Goal: Check status: Check status

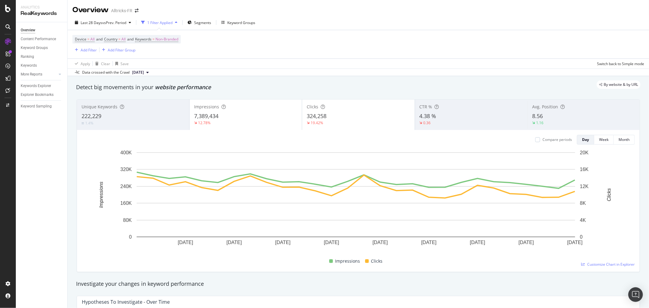
click at [157, 20] on div "1 Filter Applied" at bounding box center [159, 22] width 25 height 5
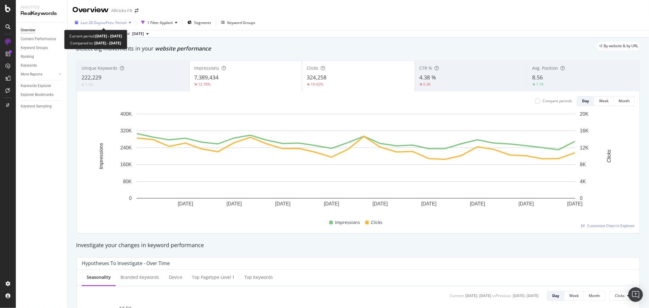
click at [115, 22] on span "vs Prev. Period" at bounding box center [114, 22] width 24 height 5
click at [311, 13] on div "Overview Alltricks-FR" at bounding box center [359, 7] width 582 height 15
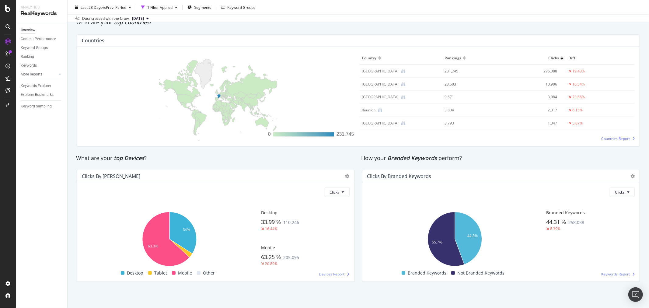
scroll to position [888, 0]
